Goal: Find specific page/section: Find specific page/section

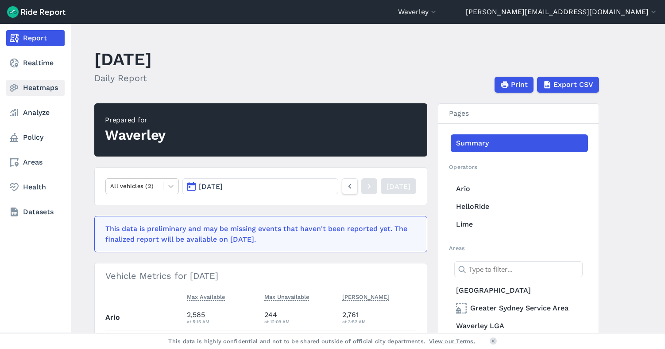
click at [33, 85] on link "Heatmaps" at bounding box center [35, 88] width 58 height 16
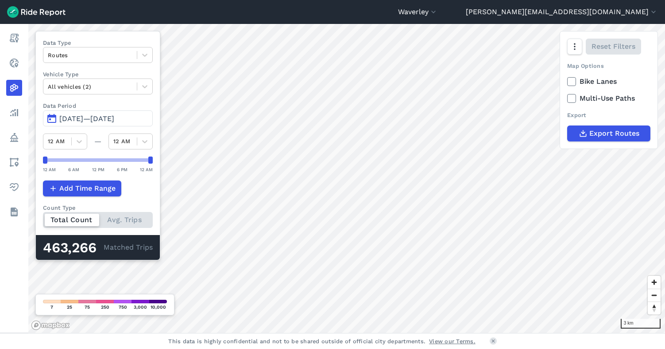
click at [99, 115] on span "[DATE]—[DATE]" at bounding box center [86, 118] width 55 height 8
click at [83, 119] on span "[DATE]—[DATE]" at bounding box center [86, 118] width 55 height 8
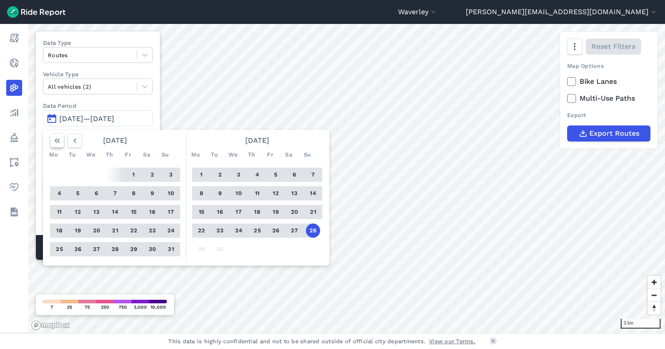
click at [55, 139] on icon "button" at bounding box center [57, 140] width 9 height 9
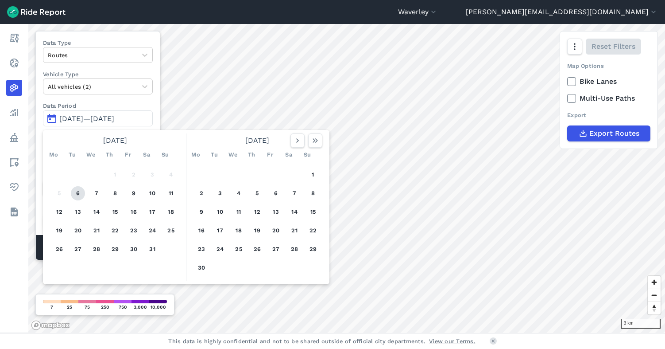
click at [79, 193] on button "6" at bounding box center [78, 193] width 14 height 14
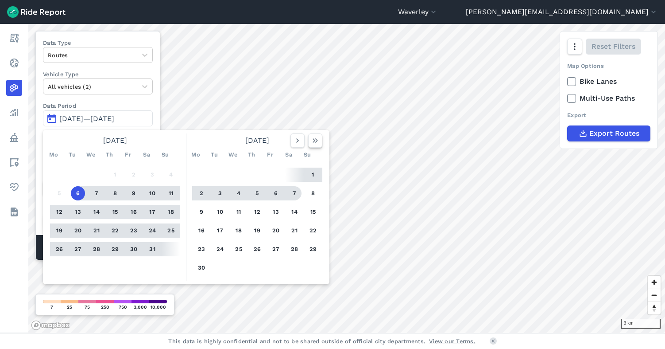
click at [316, 142] on icon "button" at bounding box center [315, 140] width 9 height 9
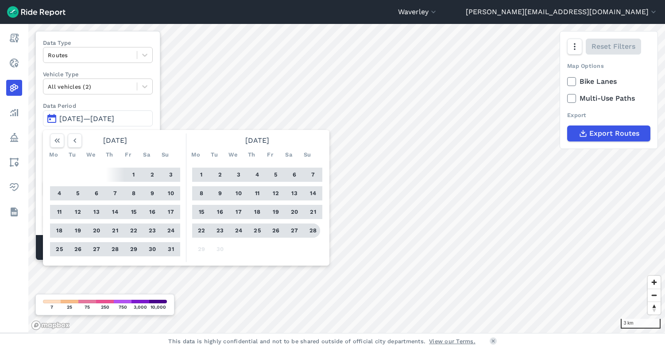
click at [315, 232] on button "28" at bounding box center [313, 230] width 14 height 14
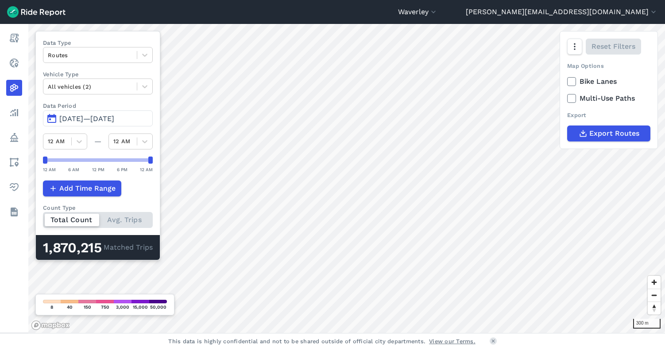
click at [571, 98] on icon at bounding box center [572, 98] width 8 height 9
click at [567, 98] on input "Multi-Use Paths" at bounding box center [567, 96] width 0 height 6
click at [571, 82] on use at bounding box center [572, 81] width 6 height 4
click at [567, 82] on input "Bike Lanes" at bounding box center [567, 79] width 0 height 6
click at [571, 81] on icon at bounding box center [572, 81] width 8 height 9
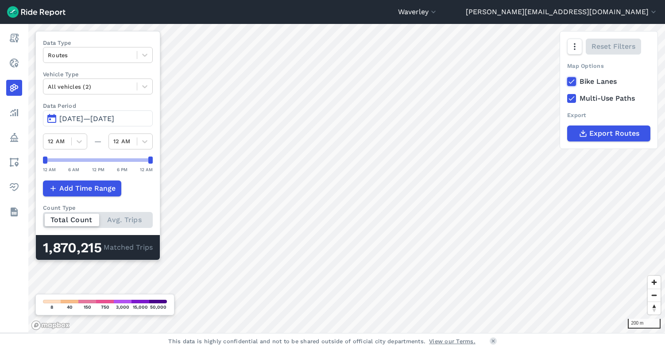
click at [567, 81] on input "Bike Lanes" at bounding box center [567, 79] width 0 height 6
click at [571, 81] on icon at bounding box center [572, 81] width 8 height 9
click at [567, 81] on input "Bike Lanes" at bounding box center [567, 79] width 0 height 6
click at [599, 12] on button "[PERSON_NAME][EMAIL_ADDRESS][DOMAIN_NAME]" at bounding box center [562, 12] width 192 height 11
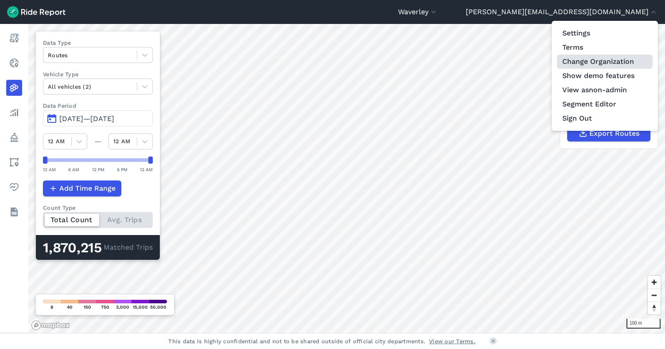
click at [588, 61] on link "Change Organization" at bounding box center [605, 61] width 96 height 14
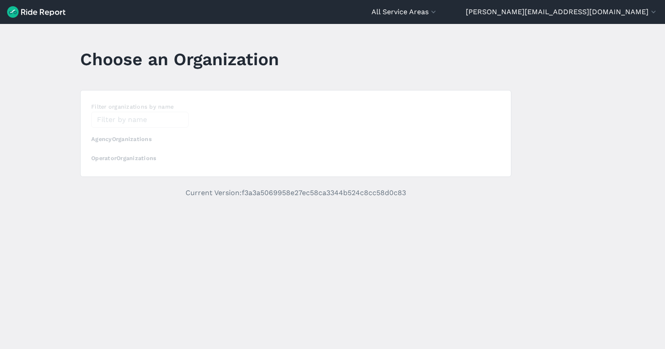
click at [131, 116] on div "loading" at bounding box center [296, 133] width 431 height 86
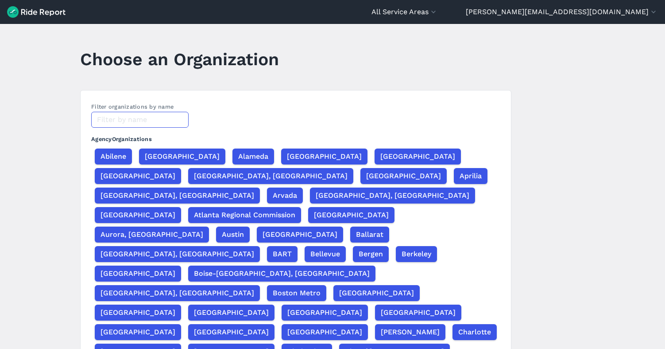
click at [123, 119] on input "text" at bounding box center [139, 120] width 97 height 16
click at [122, 117] on input "text" at bounding box center [139, 120] width 97 height 16
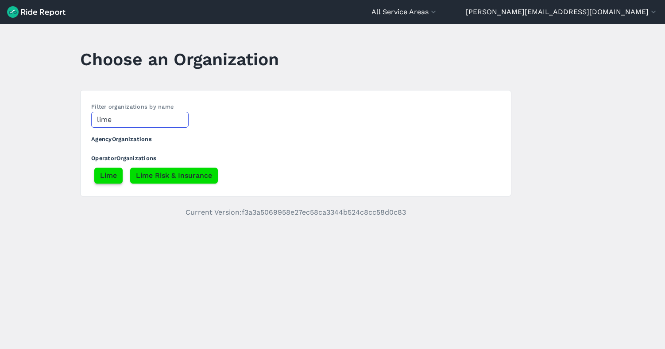
type input "lime"
click at [107, 175] on span "Lime" at bounding box center [108, 175] width 17 height 11
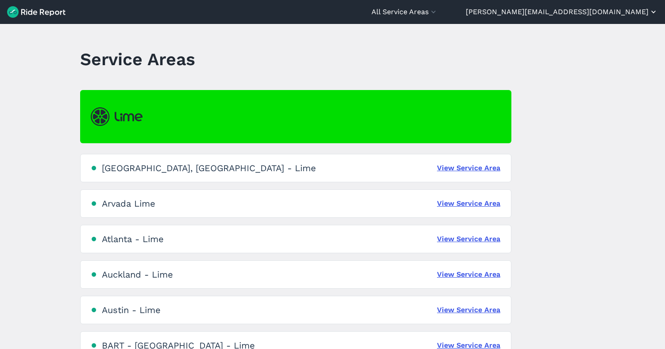
click at [628, 12] on button "[PERSON_NAME][EMAIL_ADDRESS][DOMAIN_NAME]" at bounding box center [562, 12] width 192 height 11
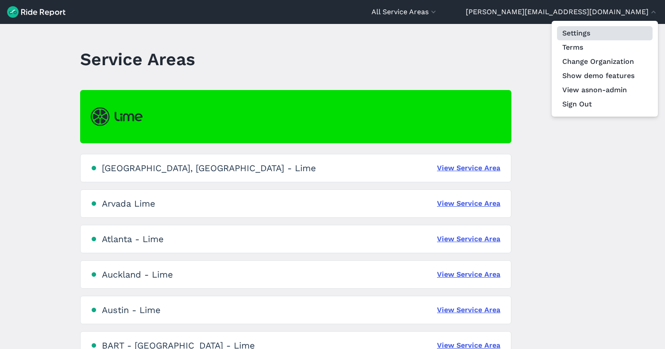
click at [600, 36] on link "Settings" at bounding box center [605, 33] width 96 height 14
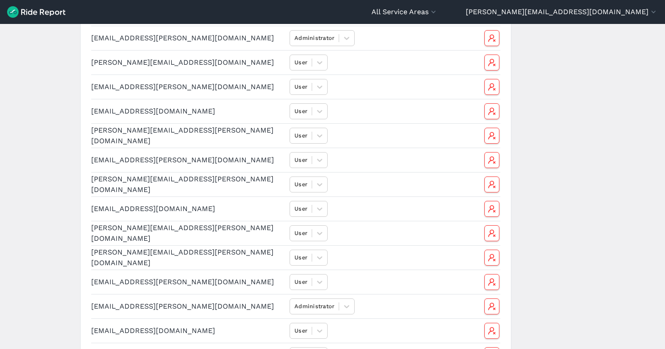
scroll to position [1222, 0]
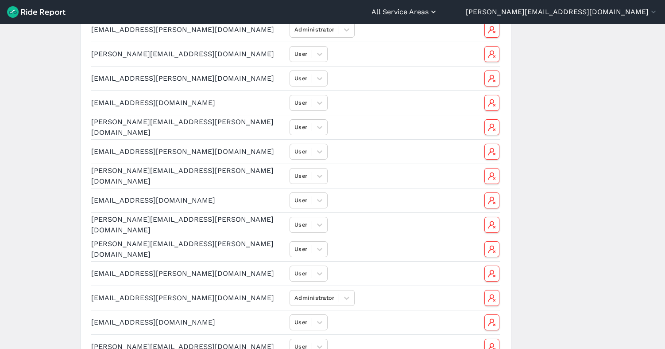
click at [438, 14] on button "All Service Areas" at bounding box center [405, 12] width 66 height 11
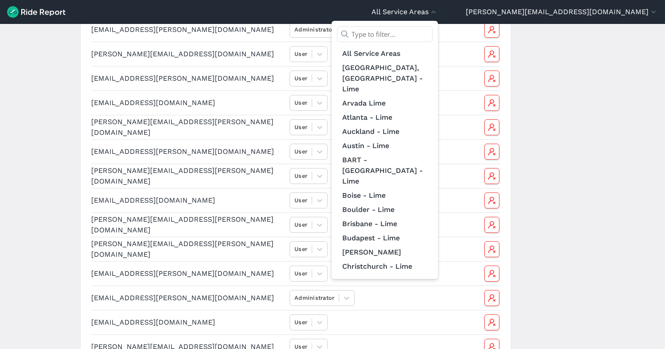
click at [433, 32] on input "text" at bounding box center [385, 34] width 96 height 16
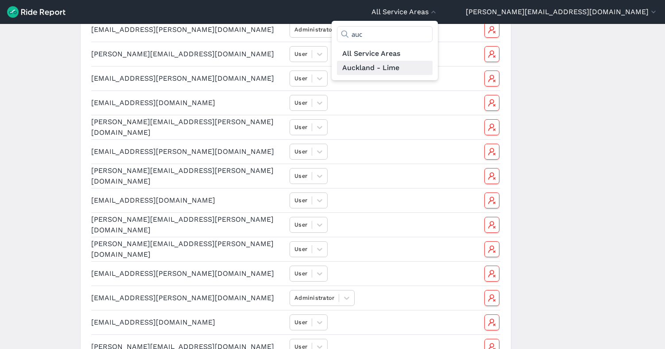
type input "auc"
click at [433, 68] on link "Auckland - Lime" at bounding box center [385, 68] width 96 height 14
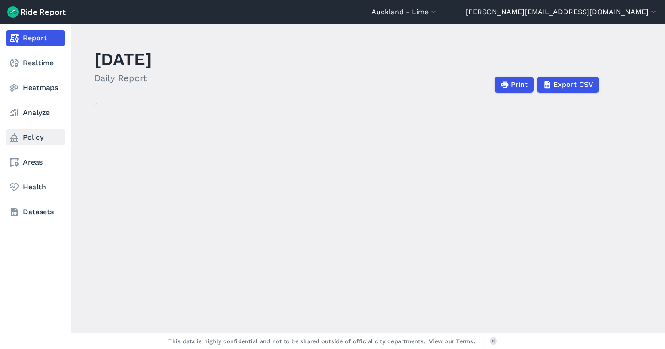
click at [26, 135] on link "Policy" at bounding box center [35, 137] width 58 height 16
